Goal: Transaction & Acquisition: Purchase product/service

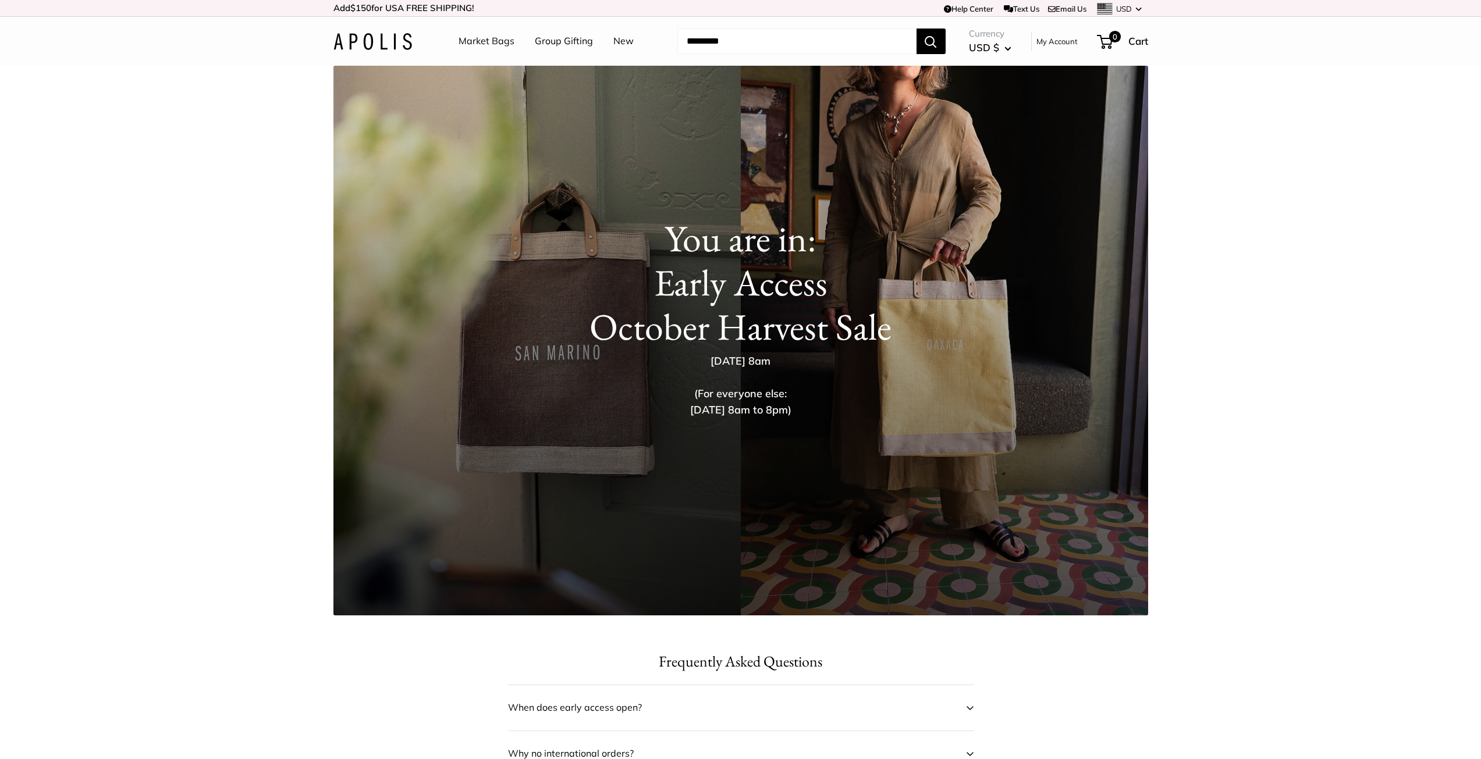
click at [871, 321] on h1 "You are in: Early Access October Harvest Sale" at bounding box center [741, 283] width 768 height 133
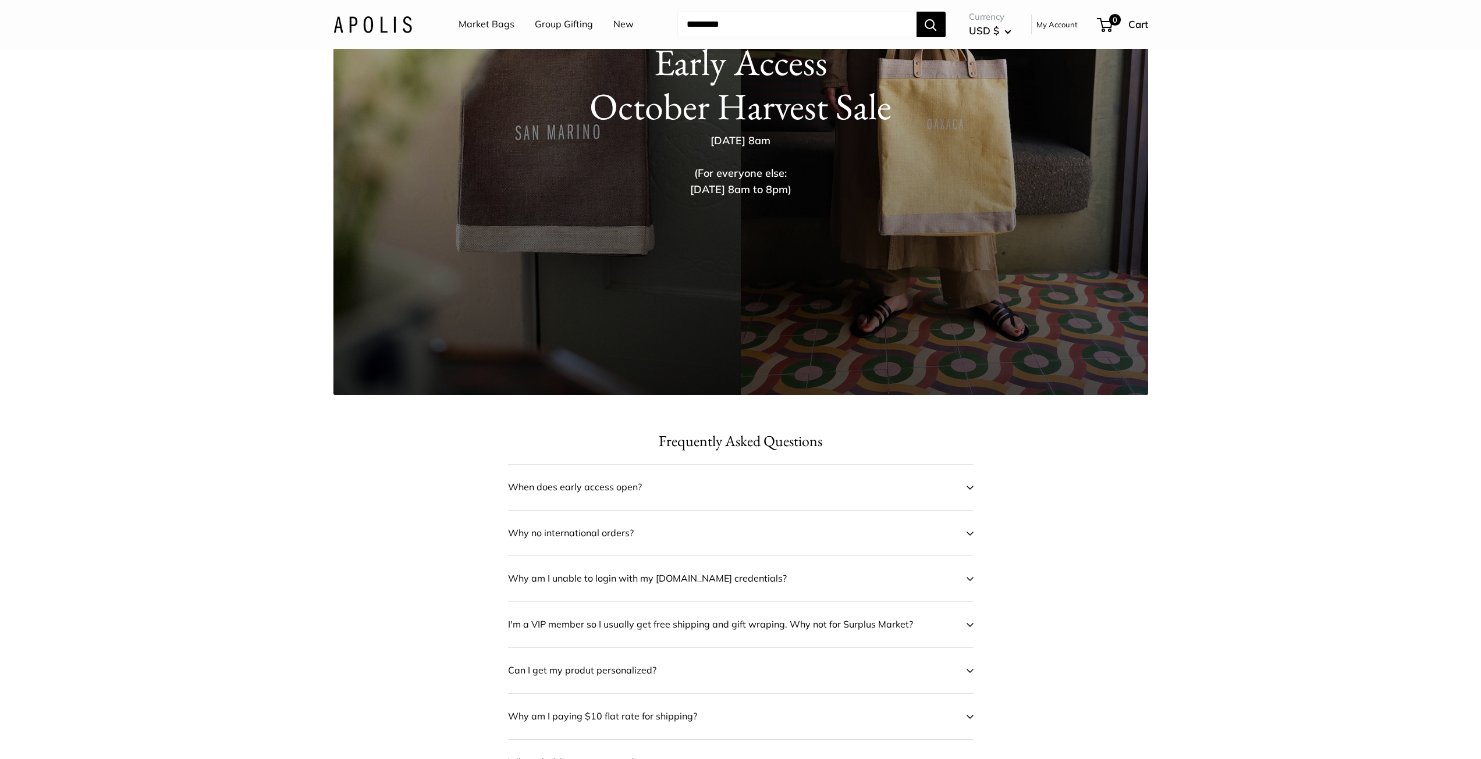
scroll to position [291, 0]
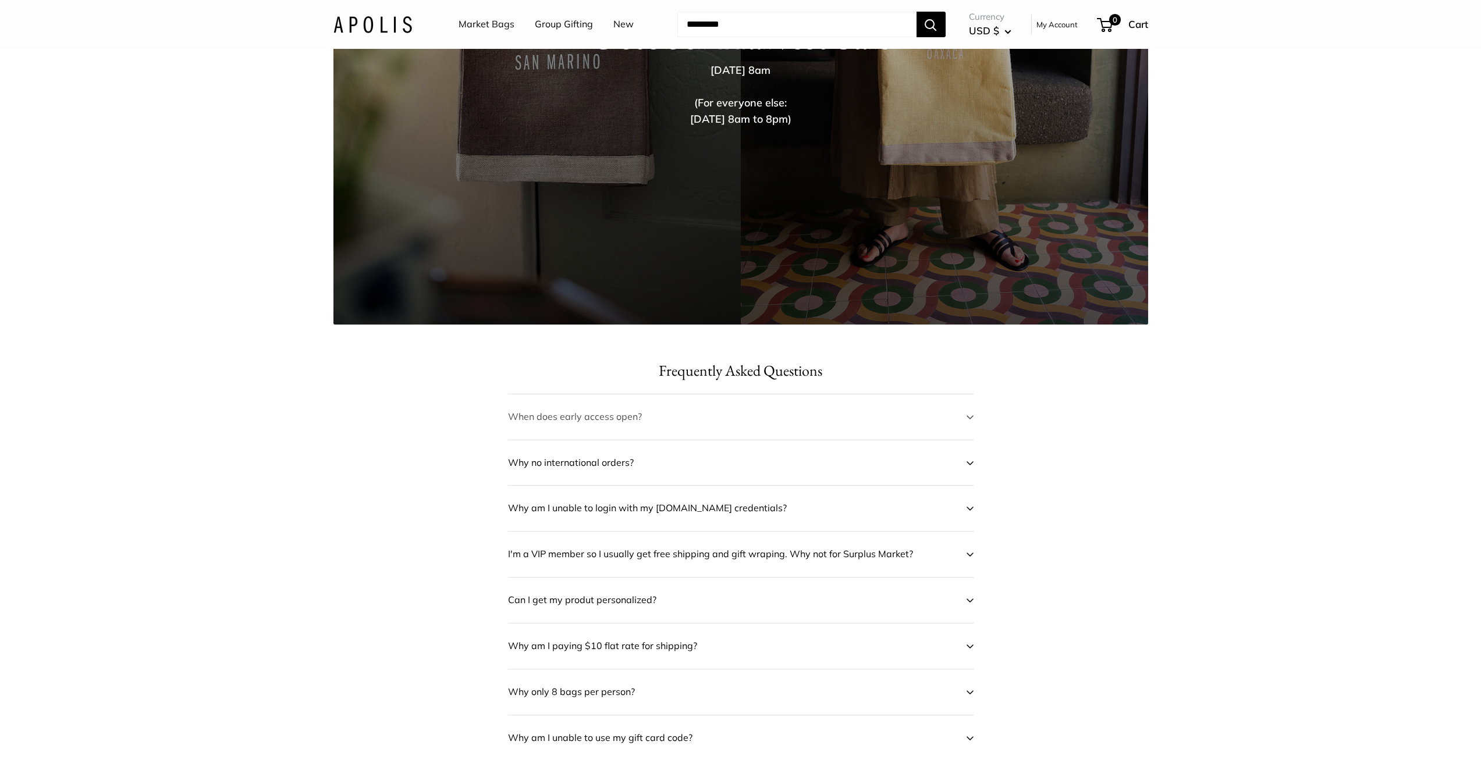
click at [969, 420] on span at bounding box center [970, 417] width 7 height 17
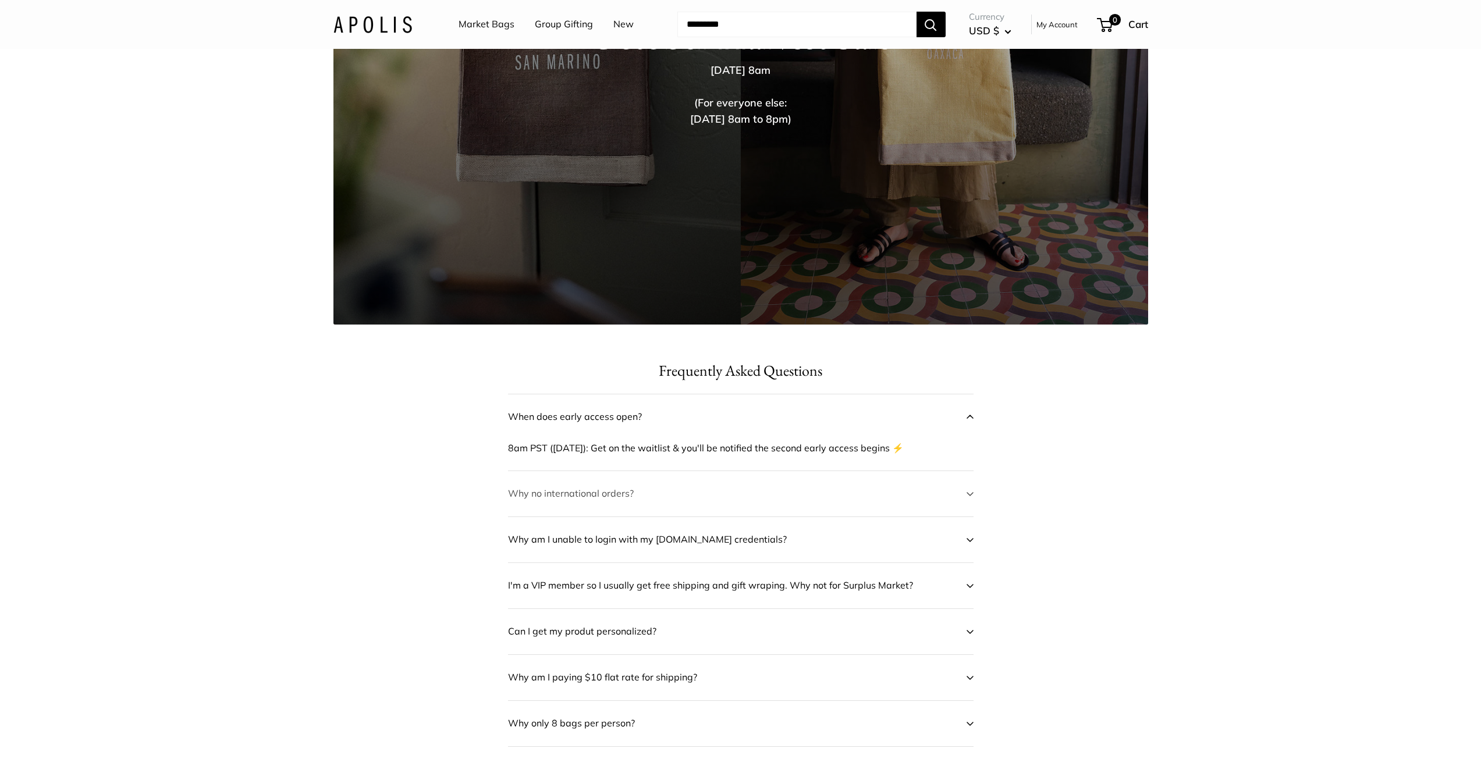
click at [971, 498] on span at bounding box center [970, 493] width 7 height 17
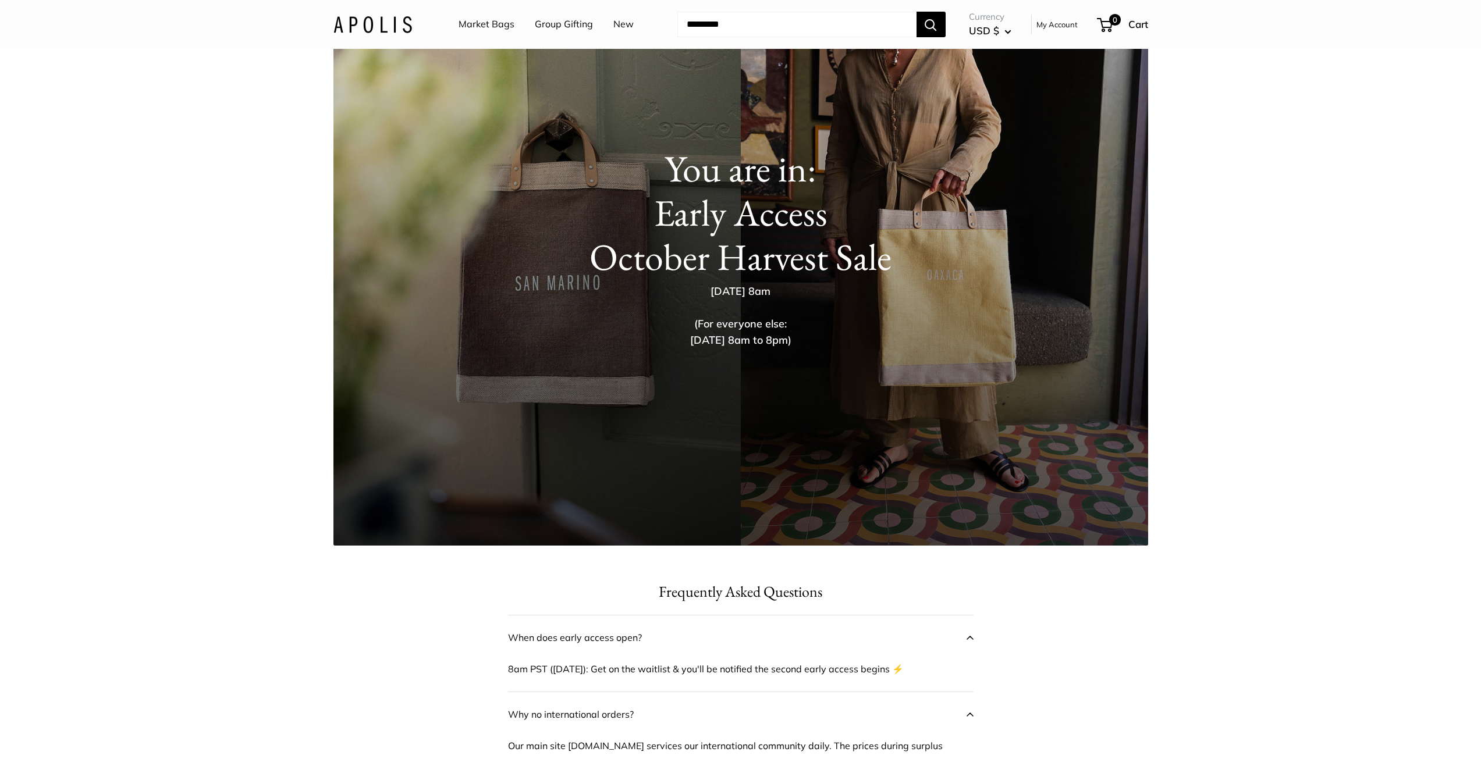
scroll to position [0, 0]
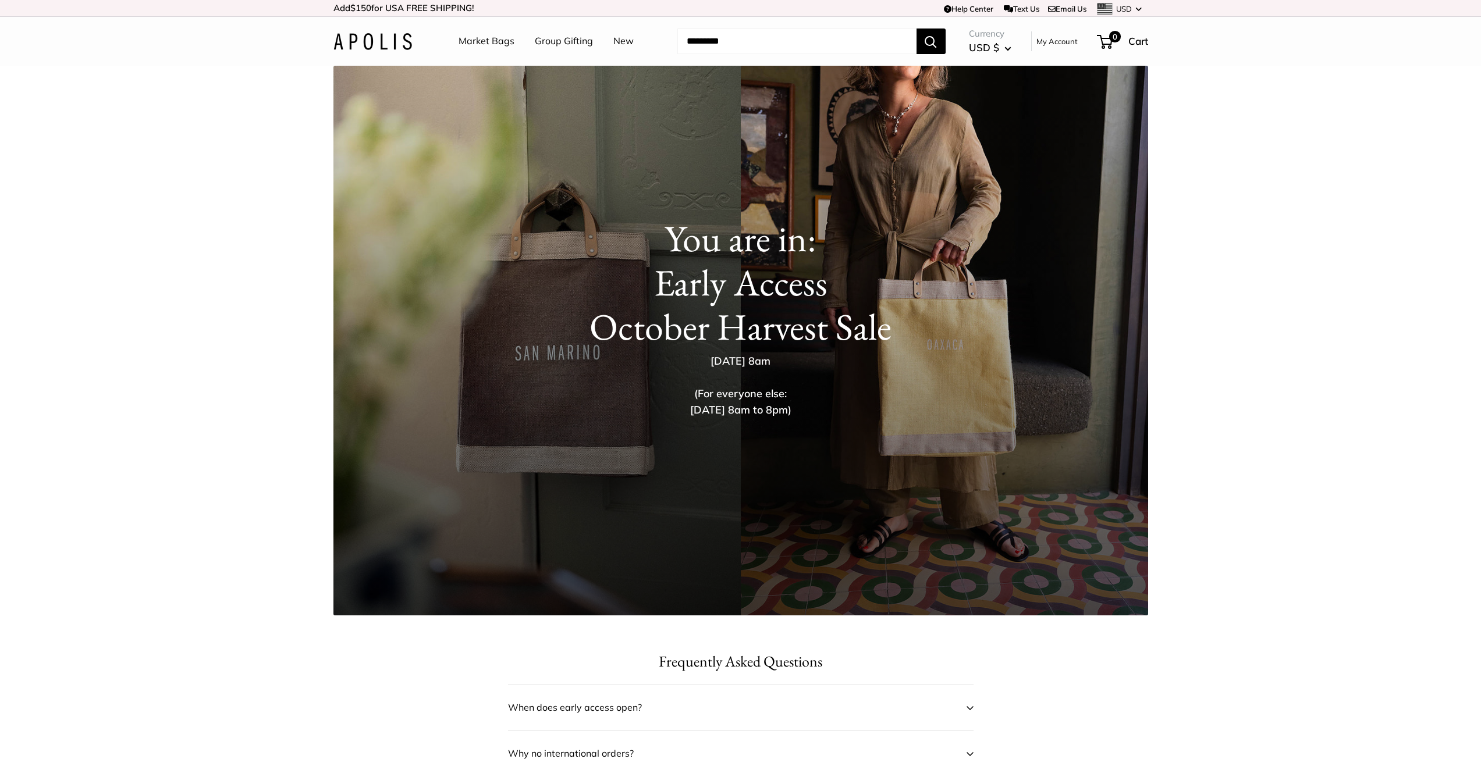
click at [491, 38] on link "Market Bags" at bounding box center [487, 41] width 56 height 17
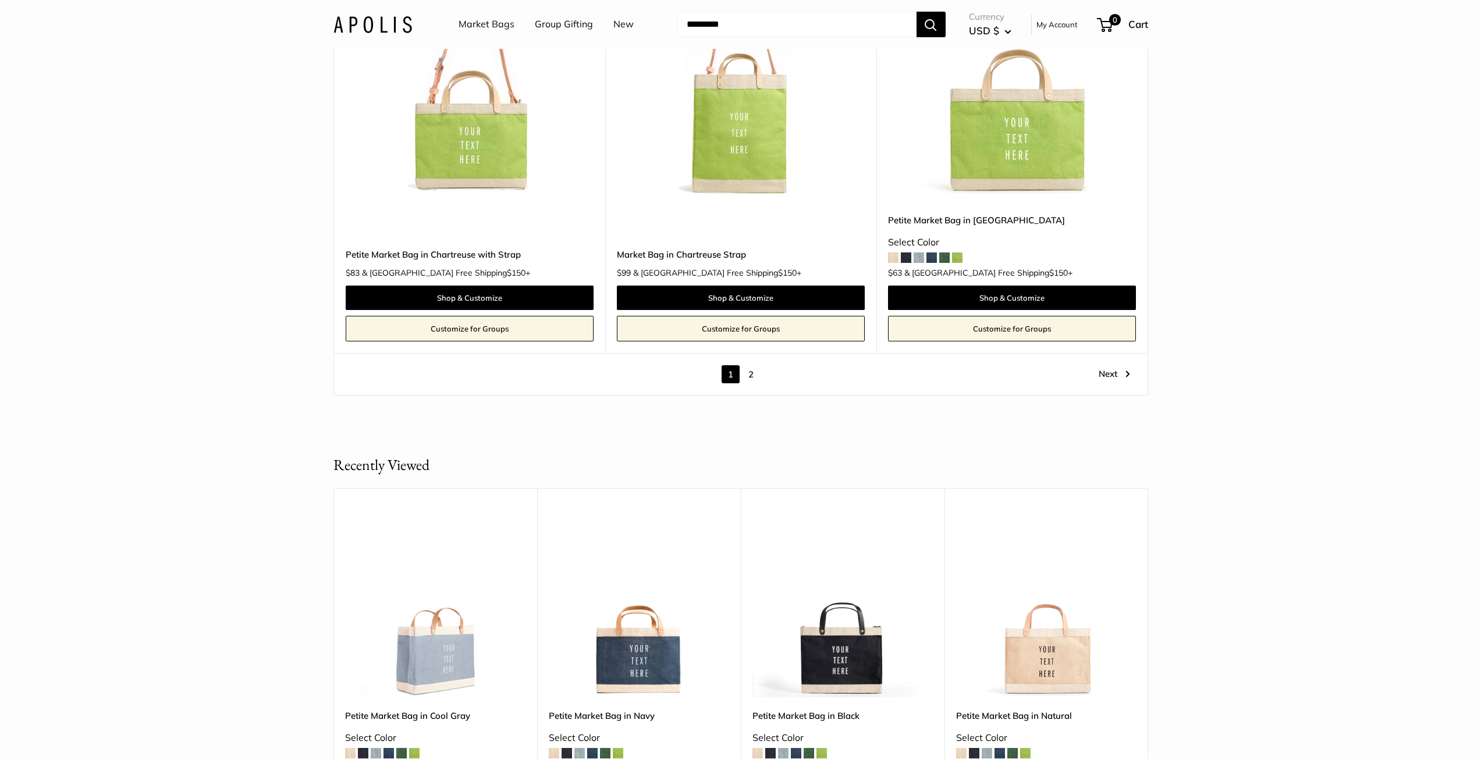
scroll to position [6809, 0]
